Goal: Information Seeking & Learning: Learn about a topic

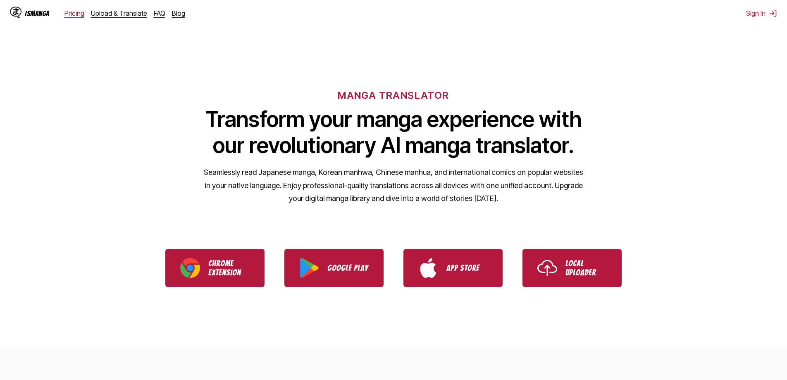
click at [69, 13] on link "Pricing" at bounding box center [74, 13] width 20 height 8
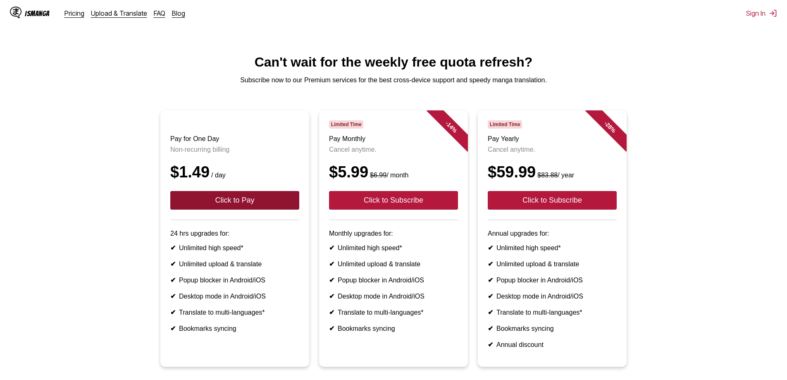
click at [256, 206] on button "Click to Pay" at bounding box center [234, 200] width 129 height 19
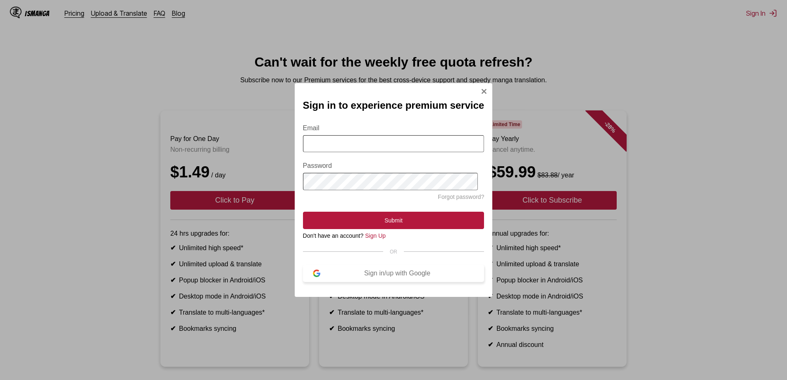
click at [404, 271] on div "Sign in/up with Google" at bounding box center [397, 272] width 154 height 7
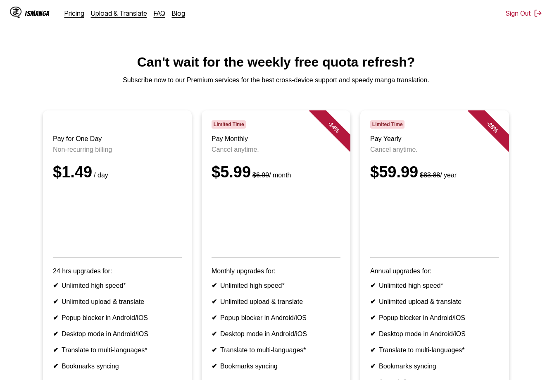
click at [32, 12] on div "IsManga" at bounding box center [37, 14] width 25 height 8
click at [36, 10] on div "IsManga" at bounding box center [37, 14] width 25 height 8
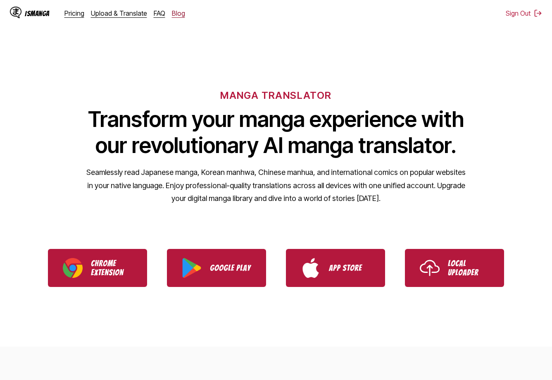
click at [179, 10] on link "Blog" at bounding box center [178, 13] width 13 height 8
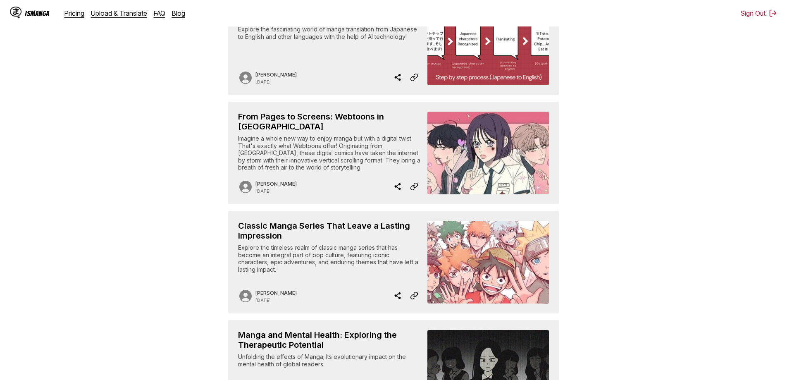
scroll to position [690, 0]
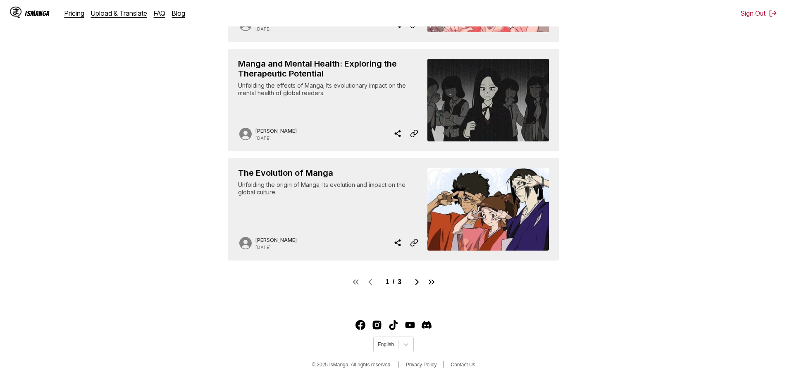
click at [376, 206] on div "Unfolding the origin of Manga; Its evolution and impact on the global culture." at bounding box center [329, 199] width 183 height 36
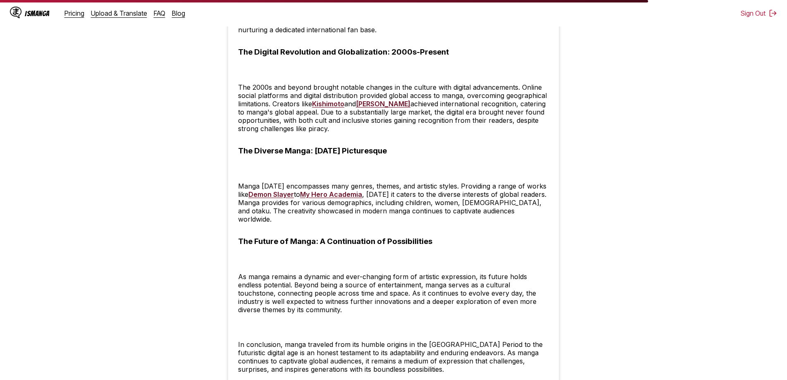
scroll to position [1070, 0]
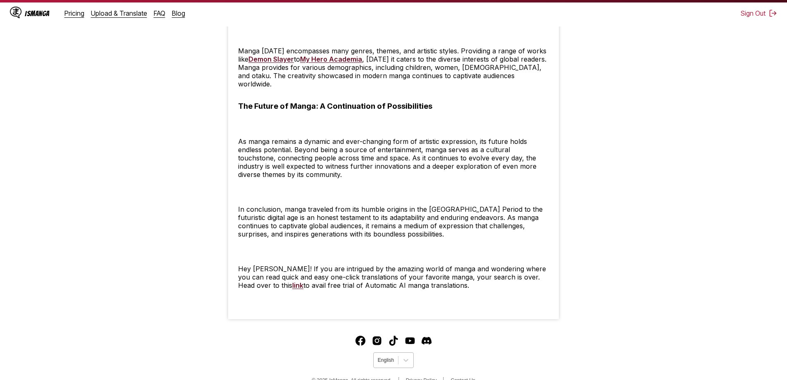
click at [388, 356] on div at bounding box center [386, 359] width 16 height 7
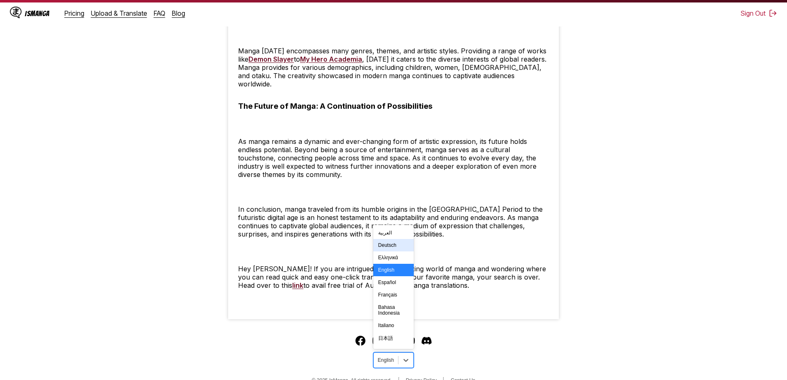
click at [388, 239] on div "Deutsch" at bounding box center [393, 245] width 40 height 12
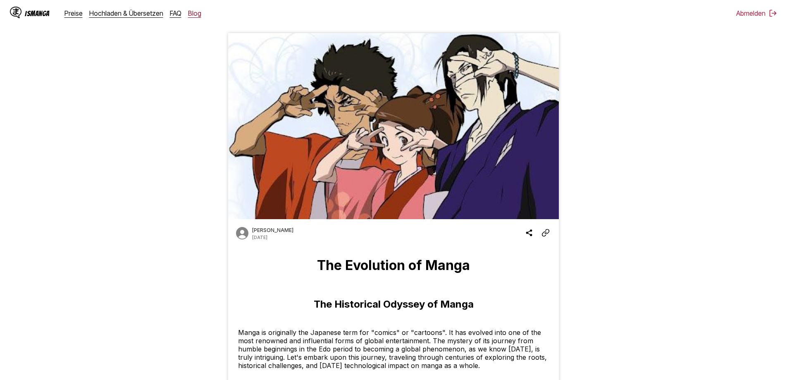
click at [191, 15] on link "Blog" at bounding box center [194, 13] width 13 height 8
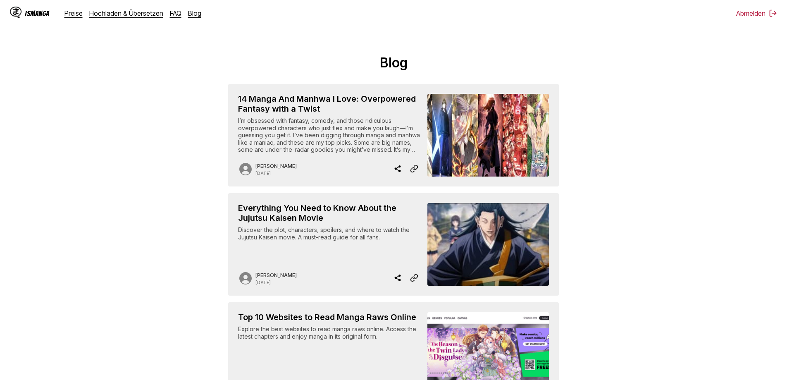
click at [324, 155] on div "14 Manga And Manhwa I Love: Overpowered Fantasy with a Twist I’m obsessed with …" at bounding box center [329, 135] width 183 height 83
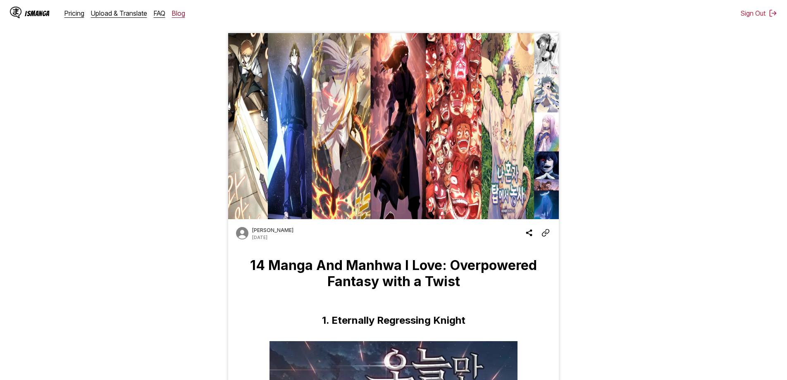
click at [179, 13] on link "Blog" at bounding box center [178, 13] width 13 height 8
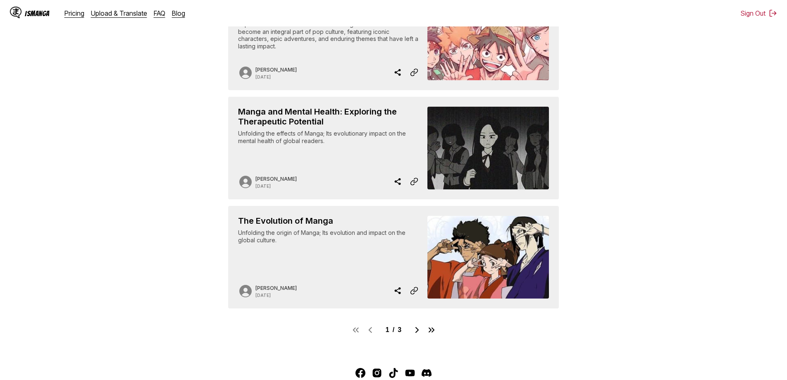
scroll to position [690, 0]
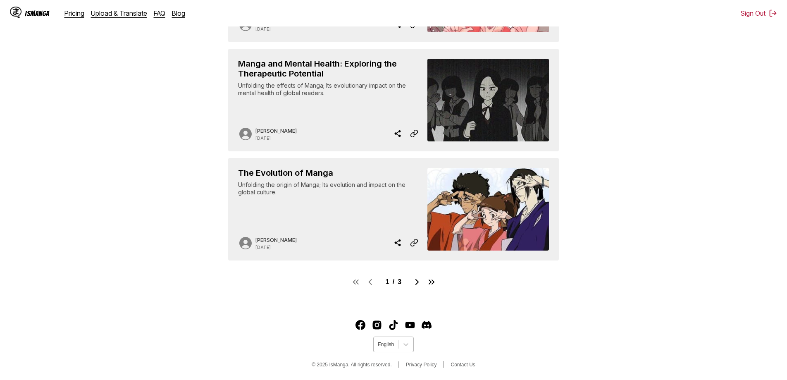
click at [396, 340] on div "English" at bounding box center [385, 344] width 24 height 11
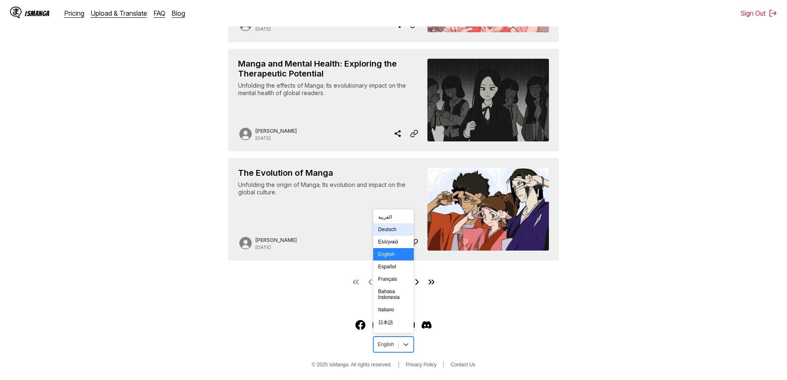
click at [391, 233] on div "Deutsch" at bounding box center [393, 229] width 40 height 12
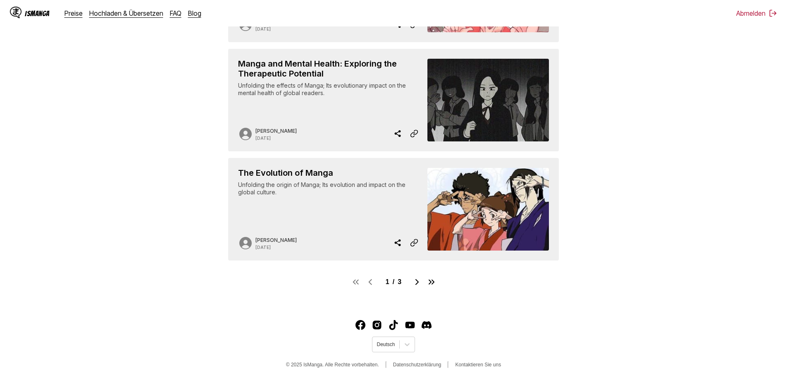
click at [38, 22] on div "IsManga Preise Hochladen & Übersetzen FAQ Blog" at bounding box center [109, 13] width 198 height 26
click at [40, 18] on div "IsManga" at bounding box center [30, 13] width 40 height 13
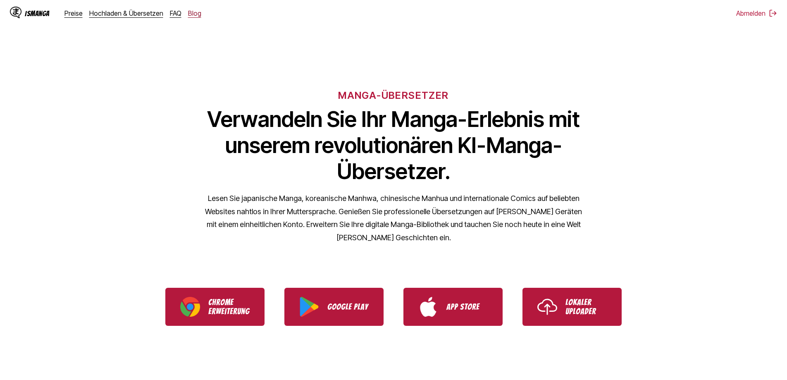
click at [195, 17] on link "Blog" at bounding box center [194, 13] width 13 height 8
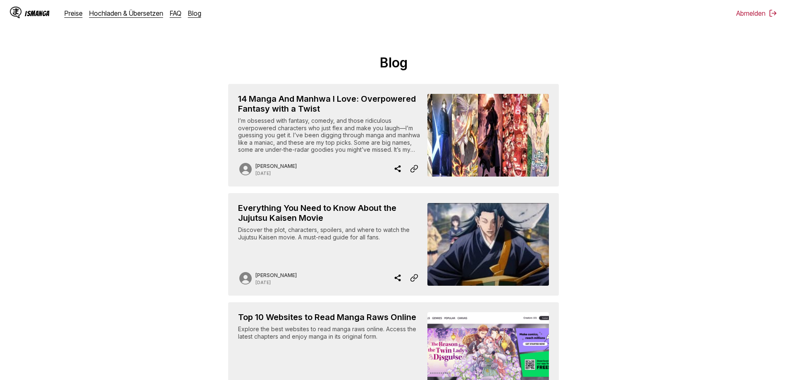
click at [320, 253] on div "Discover the plot, characters, spoilers, and where to watch the Jujutsu Kaisen …" at bounding box center [329, 244] width 183 height 36
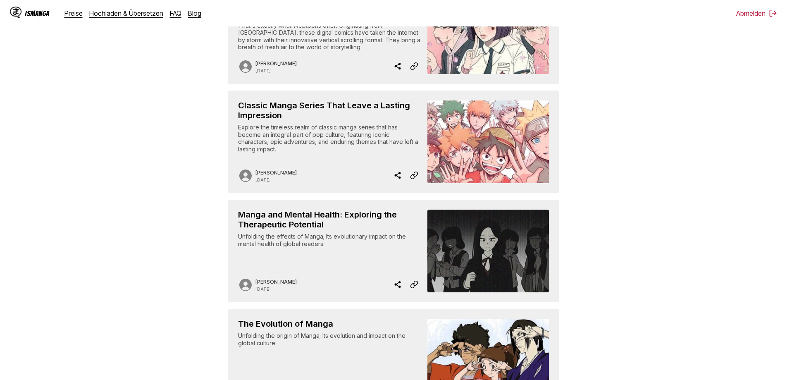
scroll to position [690, 0]
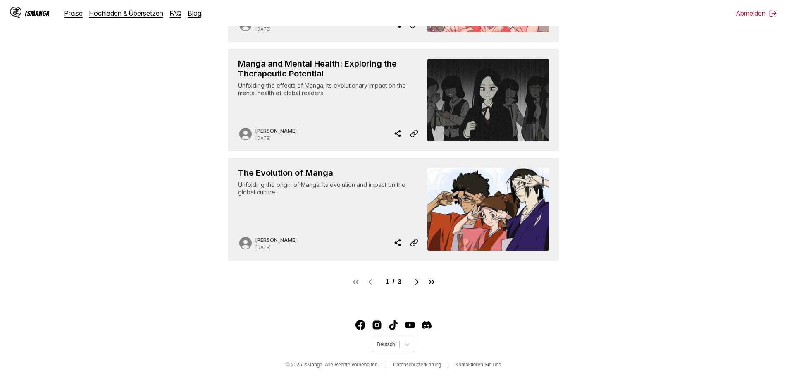
click at [324, 199] on div "Unfolding the origin of Manga; Its evolution and impact on the global culture." at bounding box center [329, 199] width 183 height 36
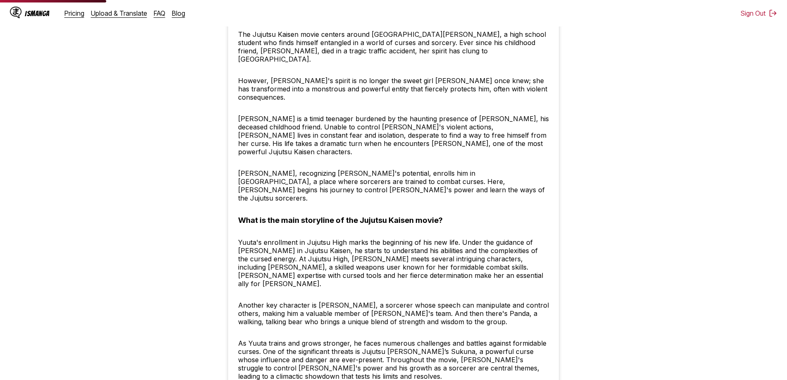
scroll to position [1235, 0]
